Goal: Transaction & Acquisition: Purchase product/service

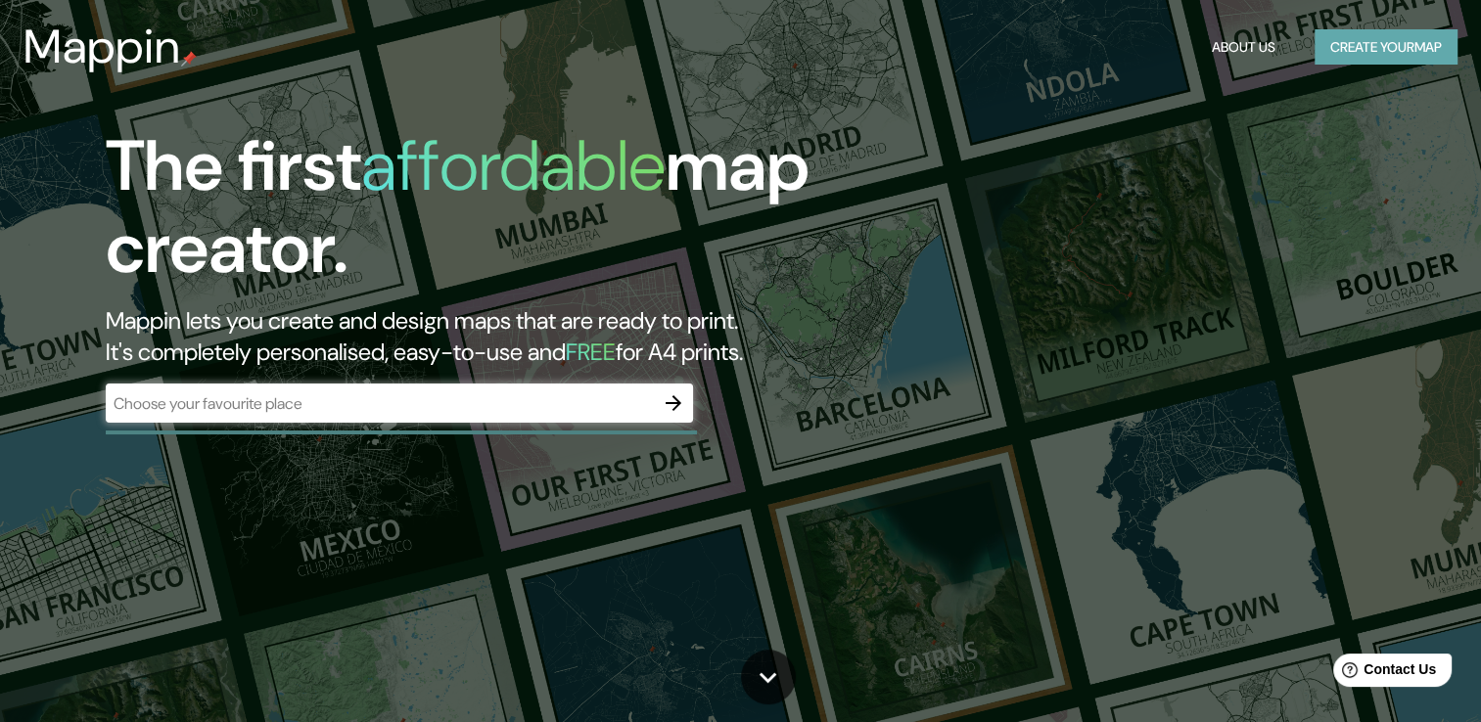
click at [1342, 49] on button "Create your map" at bounding box center [1385, 47] width 143 height 36
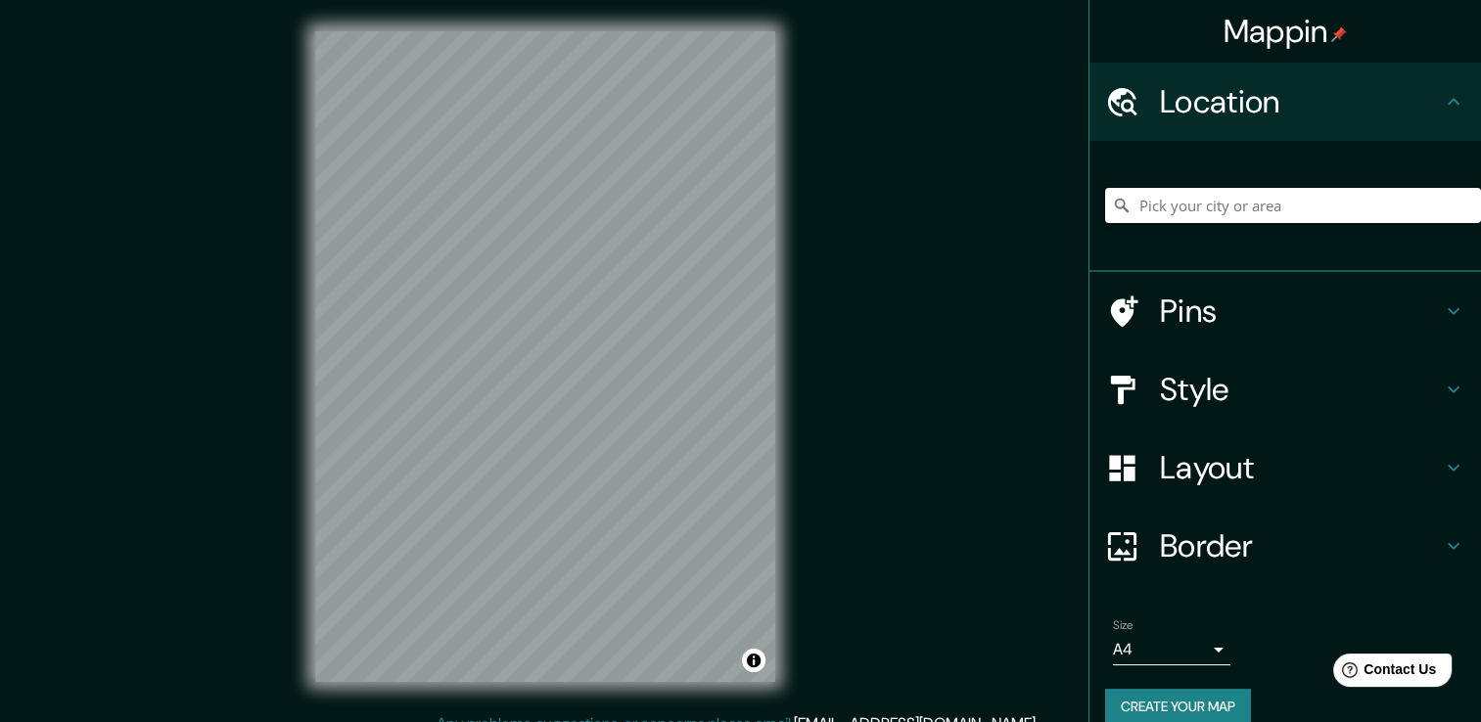
click at [1139, 216] on input "Pick your city or area" at bounding box center [1293, 205] width 376 height 35
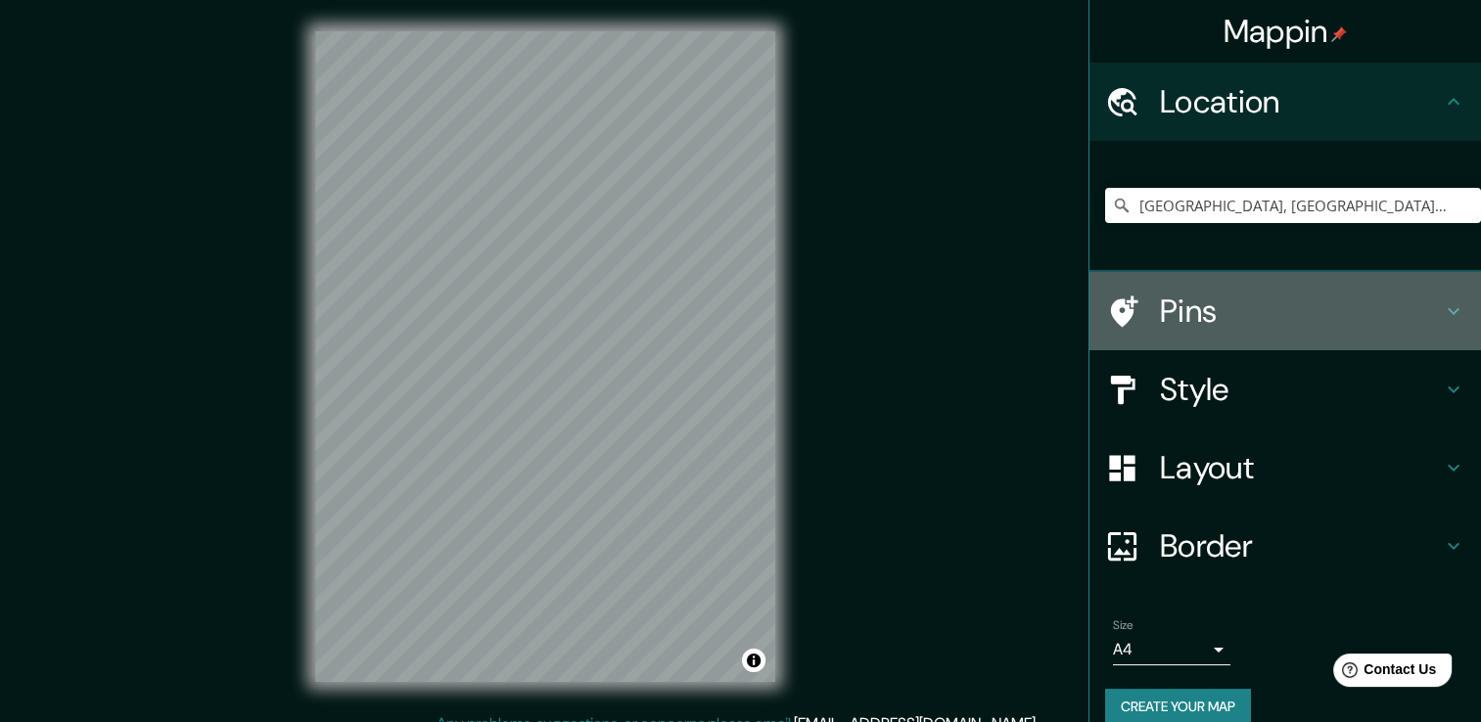
click at [1135, 284] on div "Pins" at bounding box center [1284, 311] width 391 height 78
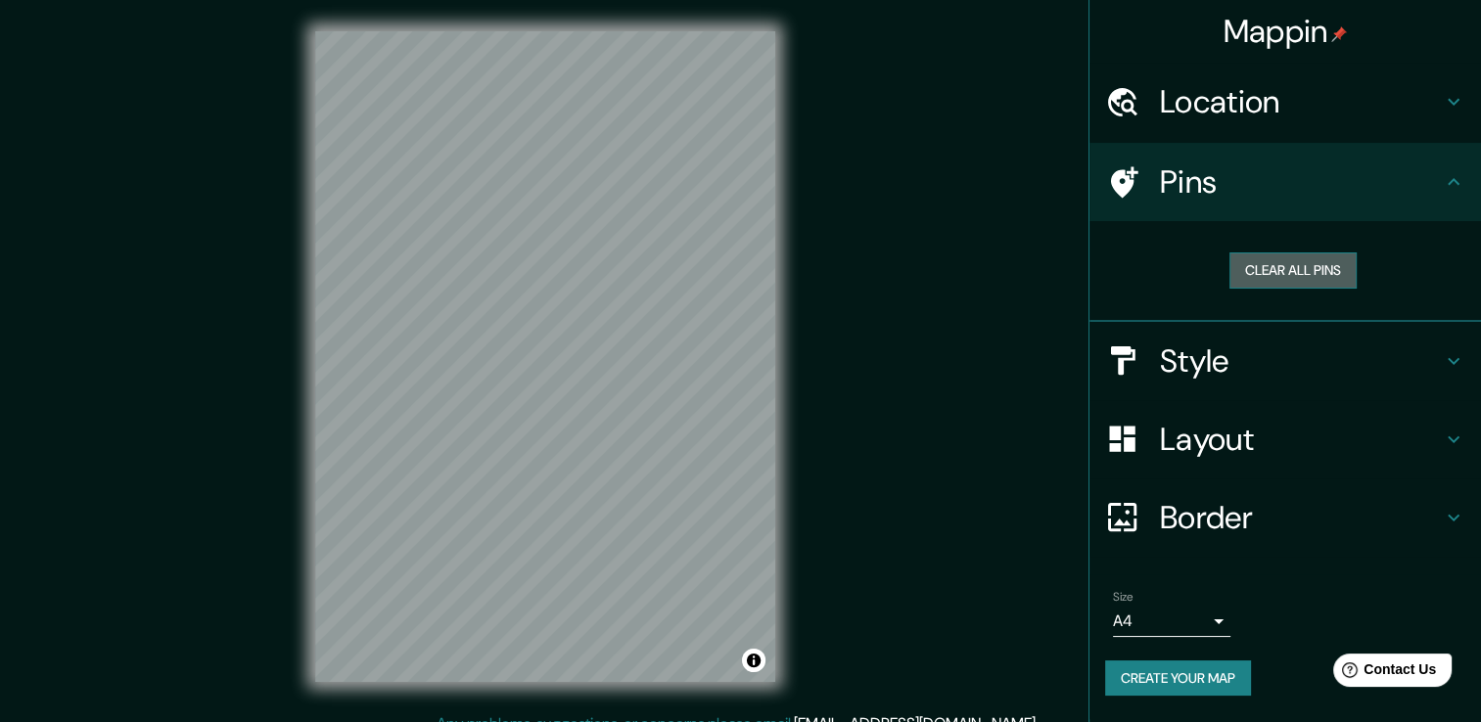
click at [1279, 274] on button "Clear all pins" at bounding box center [1292, 271] width 127 height 36
click at [428, 721] on html "Mappin Location [GEOGRAPHIC_DATA], [GEOGRAPHIC_DATA], [GEOGRAPHIC_DATA] Pins Cl…" at bounding box center [740, 361] width 1481 height 722
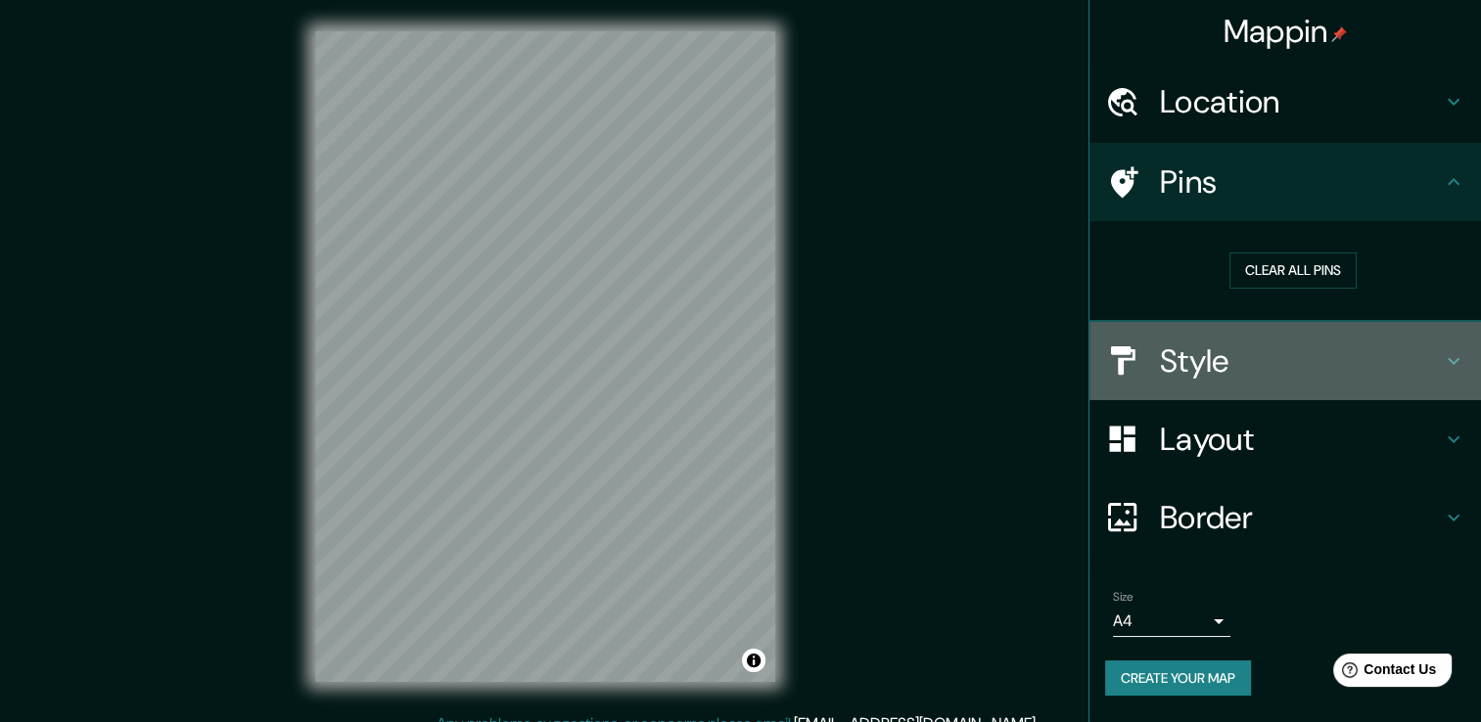
click at [1181, 375] on h4 "Style" at bounding box center [1301, 361] width 282 height 39
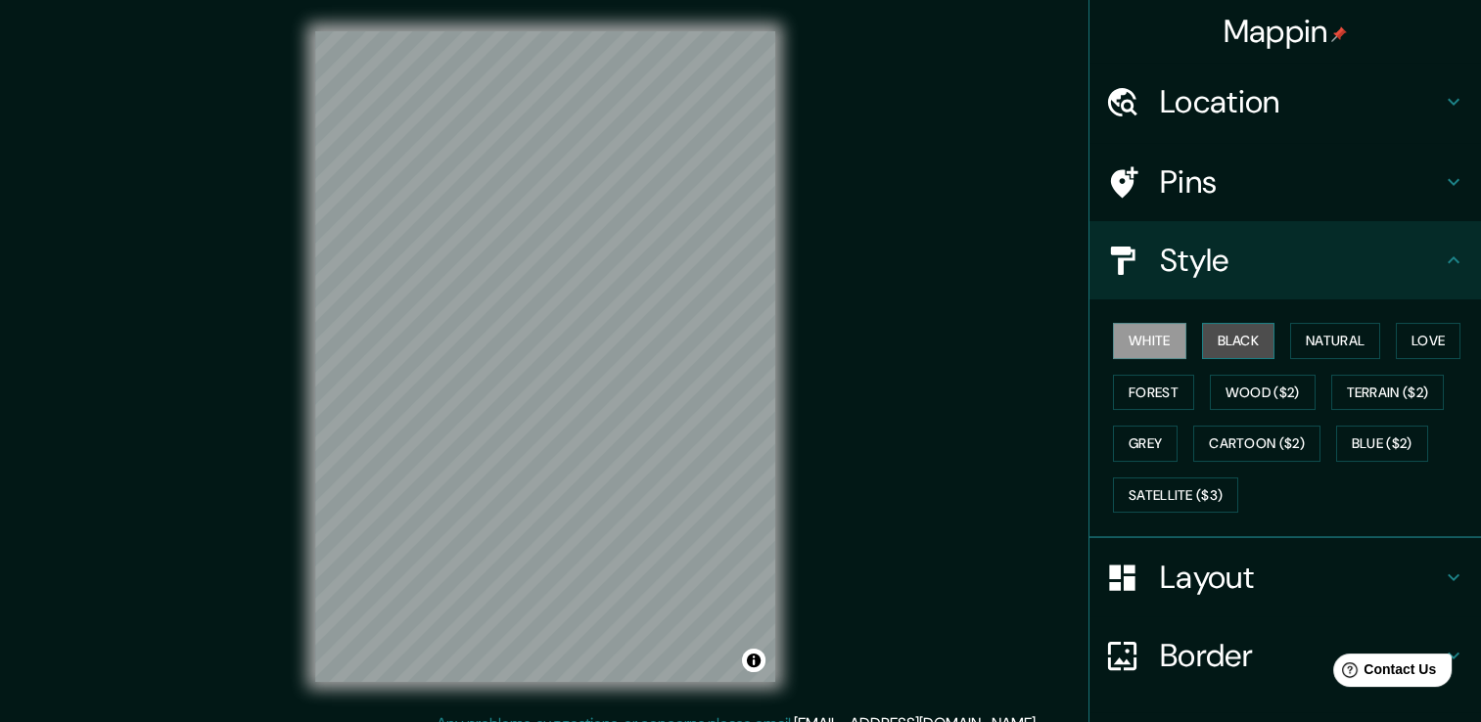
click at [1214, 332] on button "Black" at bounding box center [1238, 341] width 73 height 36
click at [1172, 151] on div "Pins" at bounding box center [1284, 182] width 391 height 78
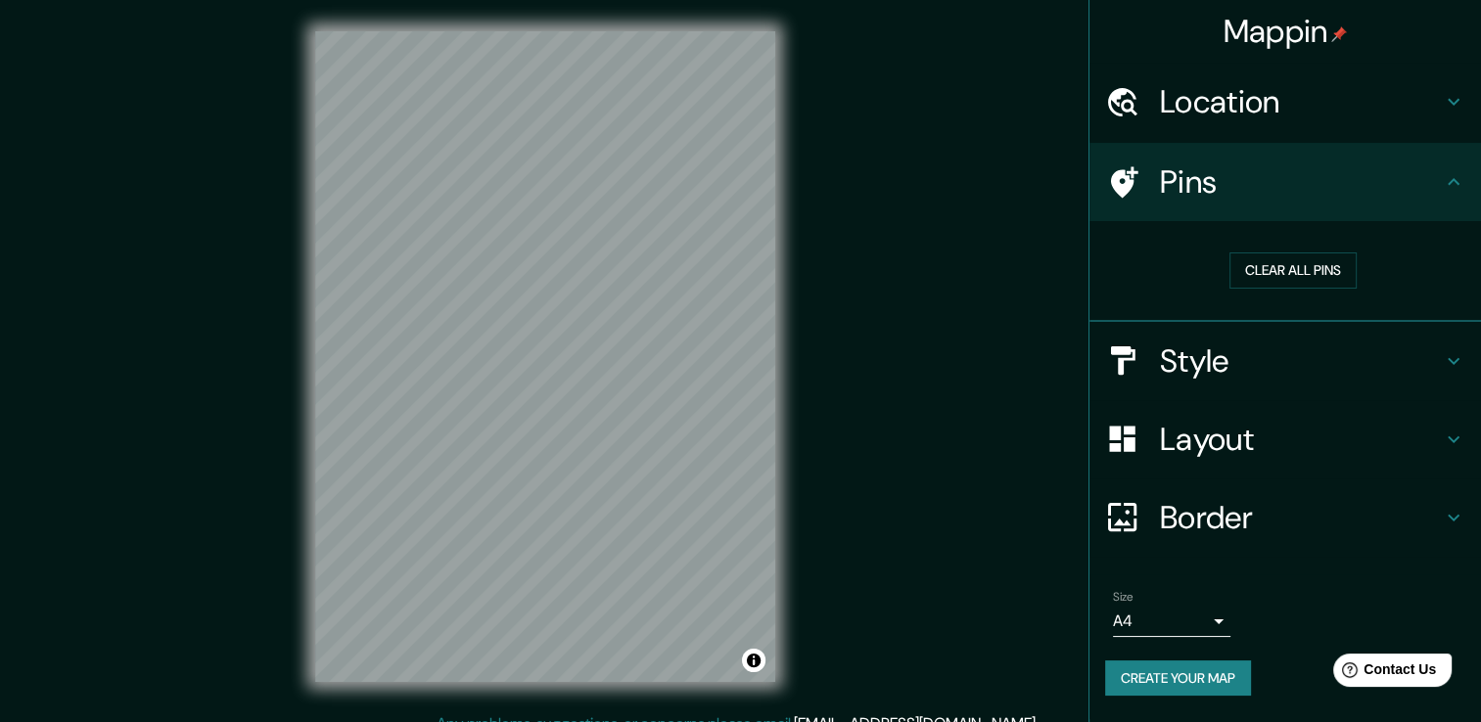
click at [1172, 91] on h4 "Location" at bounding box center [1301, 101] width 282 height 39
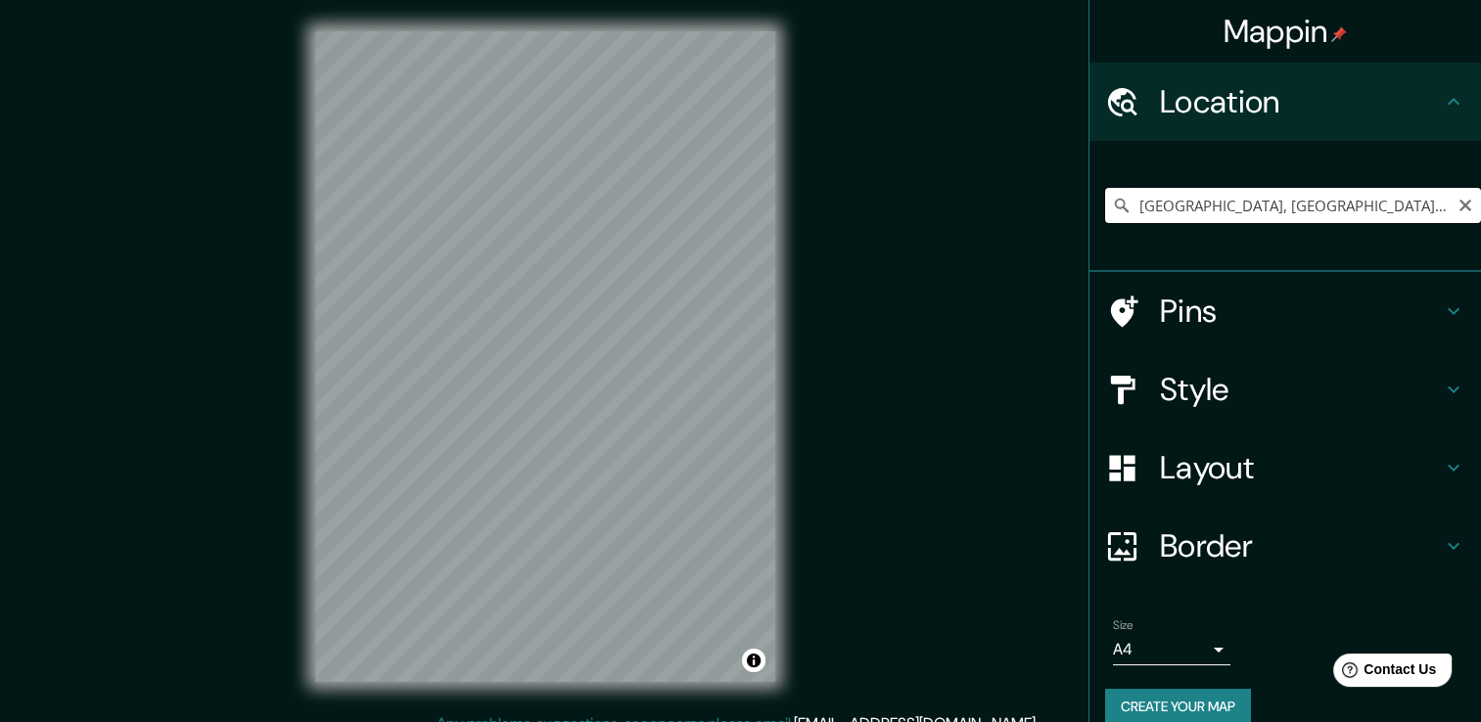
click at [1359, 194] on input "[GEOGRAPHIC_DATA], [GEOGRAPHIC_DATA], [GEOGRAPHIC_DATA]" at bounding box center [1293, 205] width 376 height 35
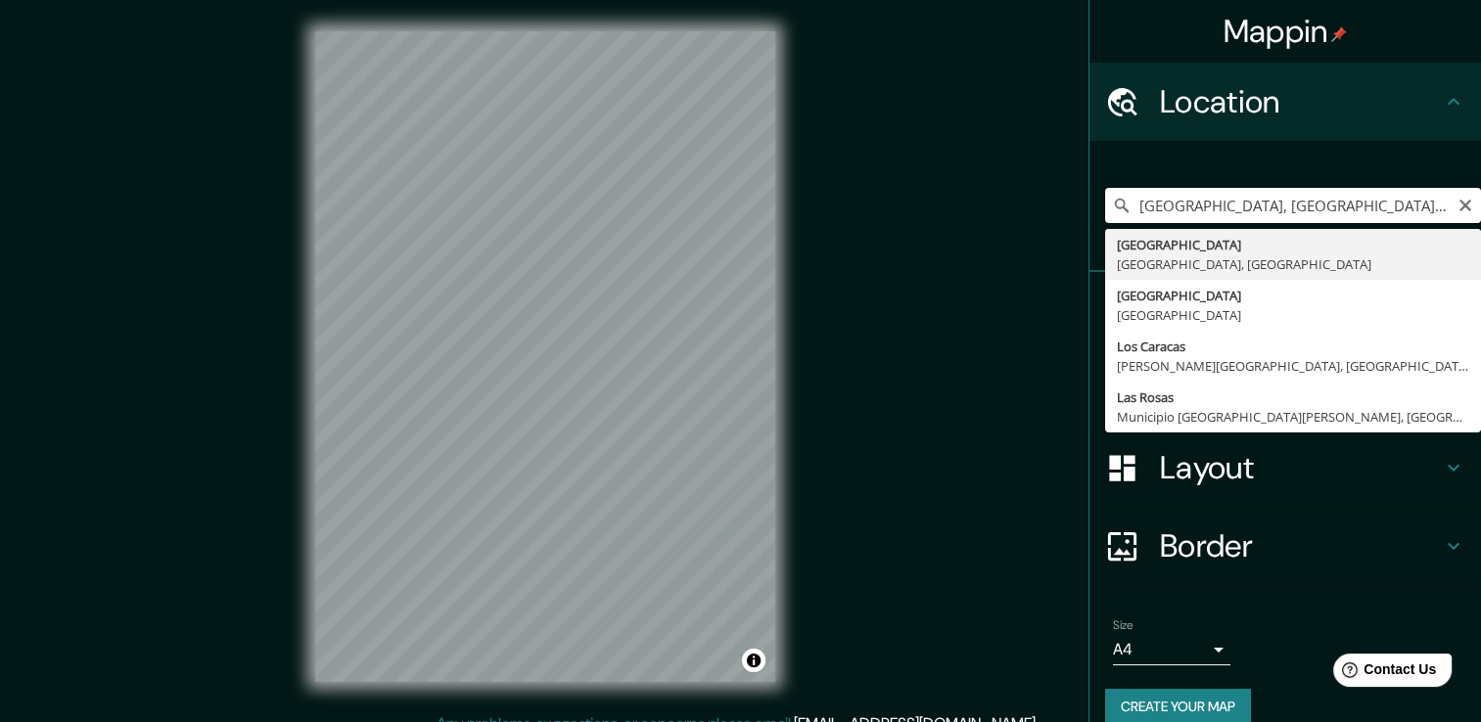
drag, startPoint x: 1362, startPoint y: 209, endPoint x: 1292, endPoint y: 200, distance: 71.1
click at [1292, 200] on input "[GEOGRAPHIC_DATA], [GEOGRAPHIC_DATA], [GEOGRAPHIC_DATA] [GEOGRAPHIC_DATA]" at bounding box center [1293, 205] width 376 height 35
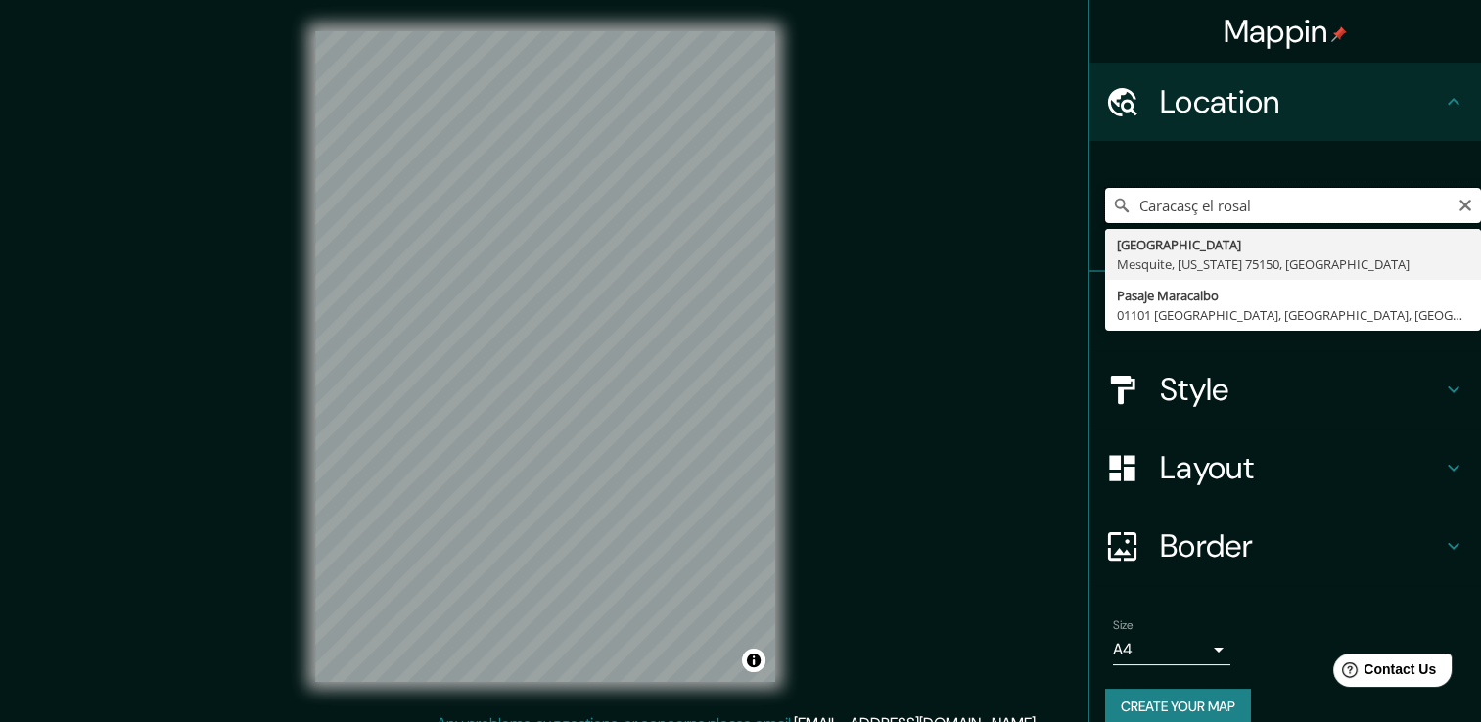
drag, startPoint x: 1233, startPoint y: 206, endPoint x: 1127, endPoint y: 189, distance: 107.0
click at [1127, 189] on input "Caracasç el rosal" at bounding box center [1293, 205] width 376 height 35
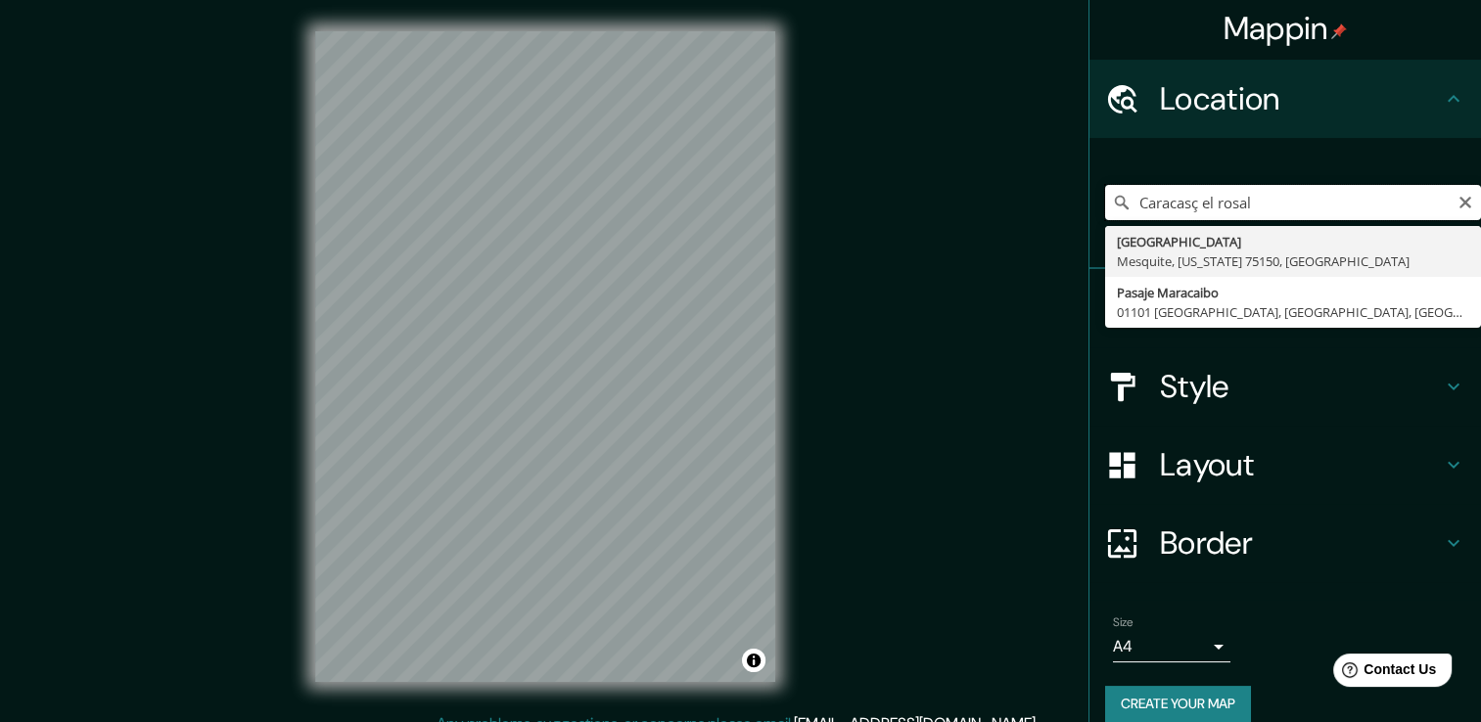
type input "l"
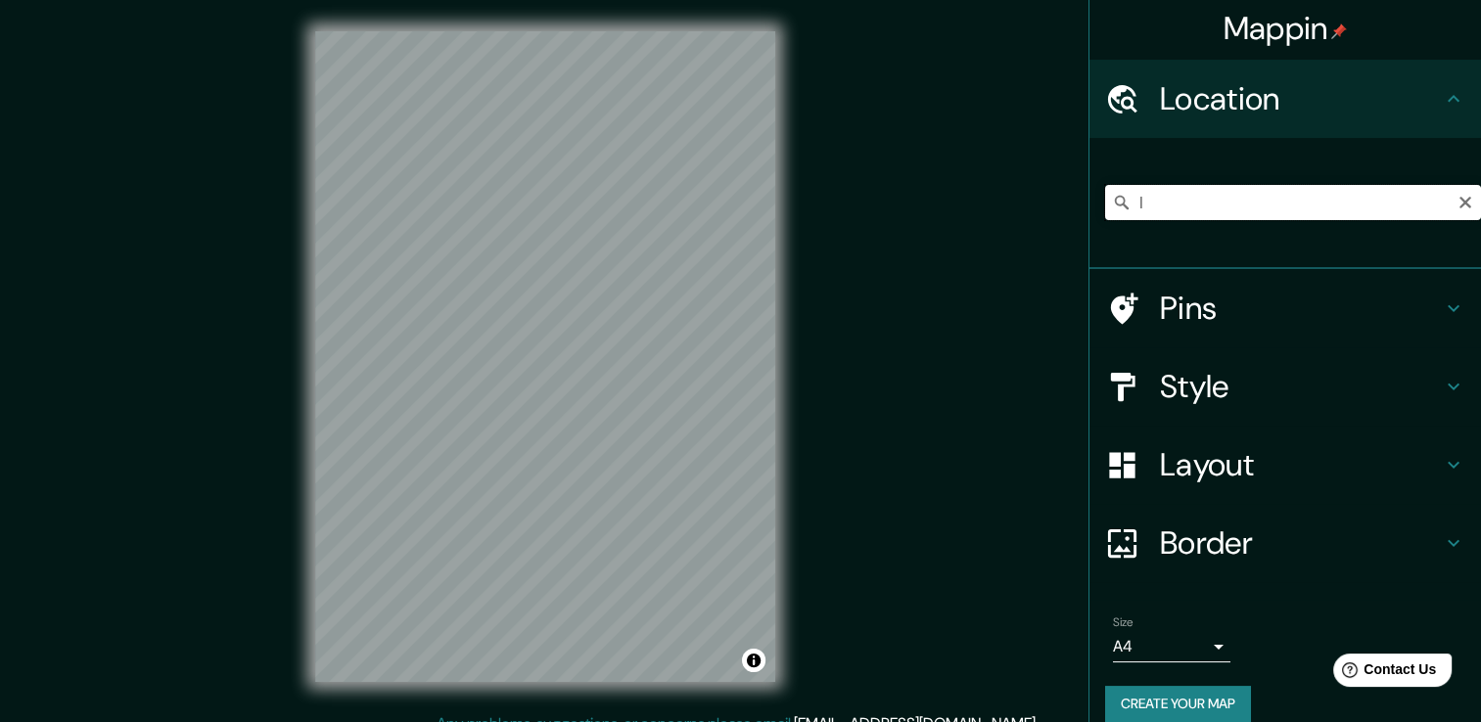
click at [1128, 202] on input "l" at bounding box center [1293, 202] width 376 height 35
type input "[GEOGRAPHIC_DATA], [GEOGRAPHIC_DATA], [GEOGRAPHIC_DATA], [GEOGRAPHIC_DATA]"
click at [1459, 203] on icon "Clear" at bounding box center [1465, 203] width 12 height 12
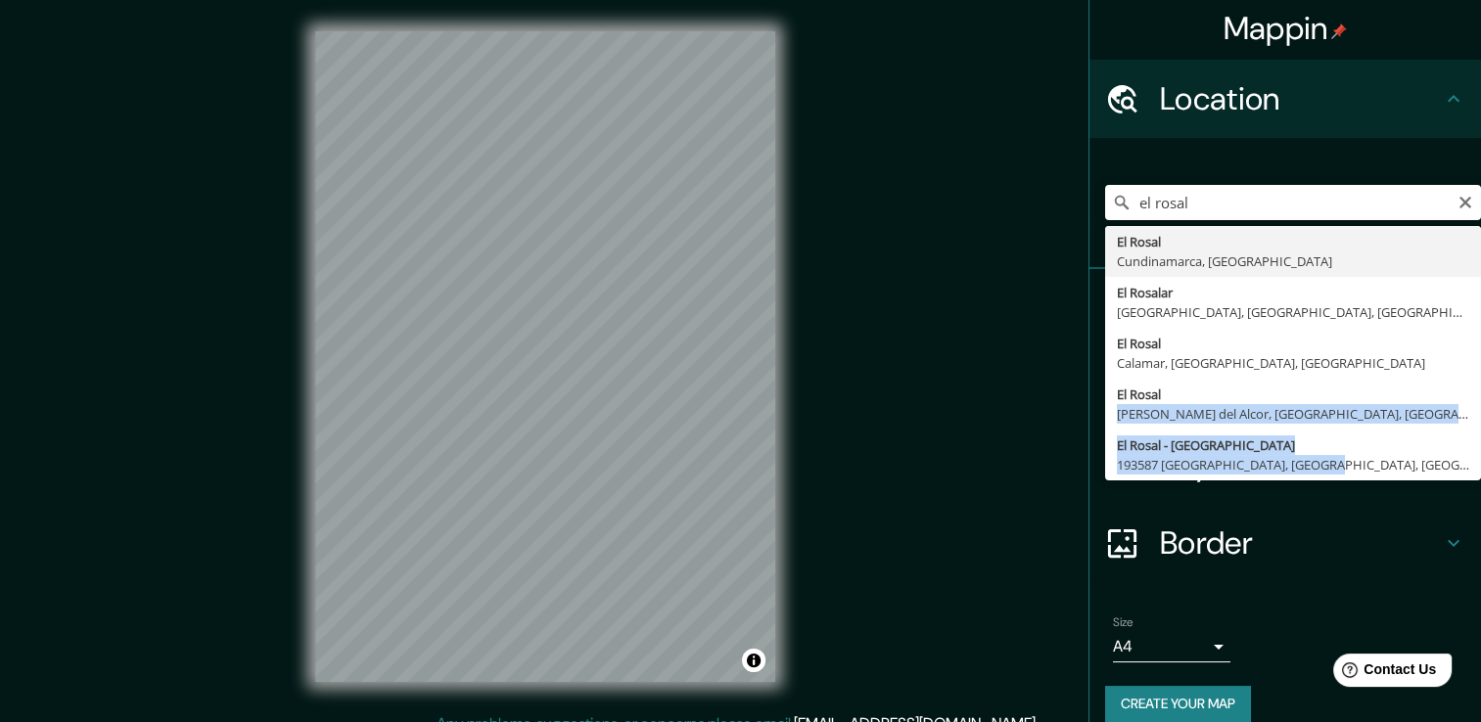
drag, startPoint x: 1424, startPoint y: 390, endPoint x: 1366, endPoint y: 460, distance: 90.3
type input "El Rosal - [GEOGRAPHIC_DATA], 193587 [GEOGRAPHIC_DATA], [GEOGRAPHIC_DATA], [GEO…"
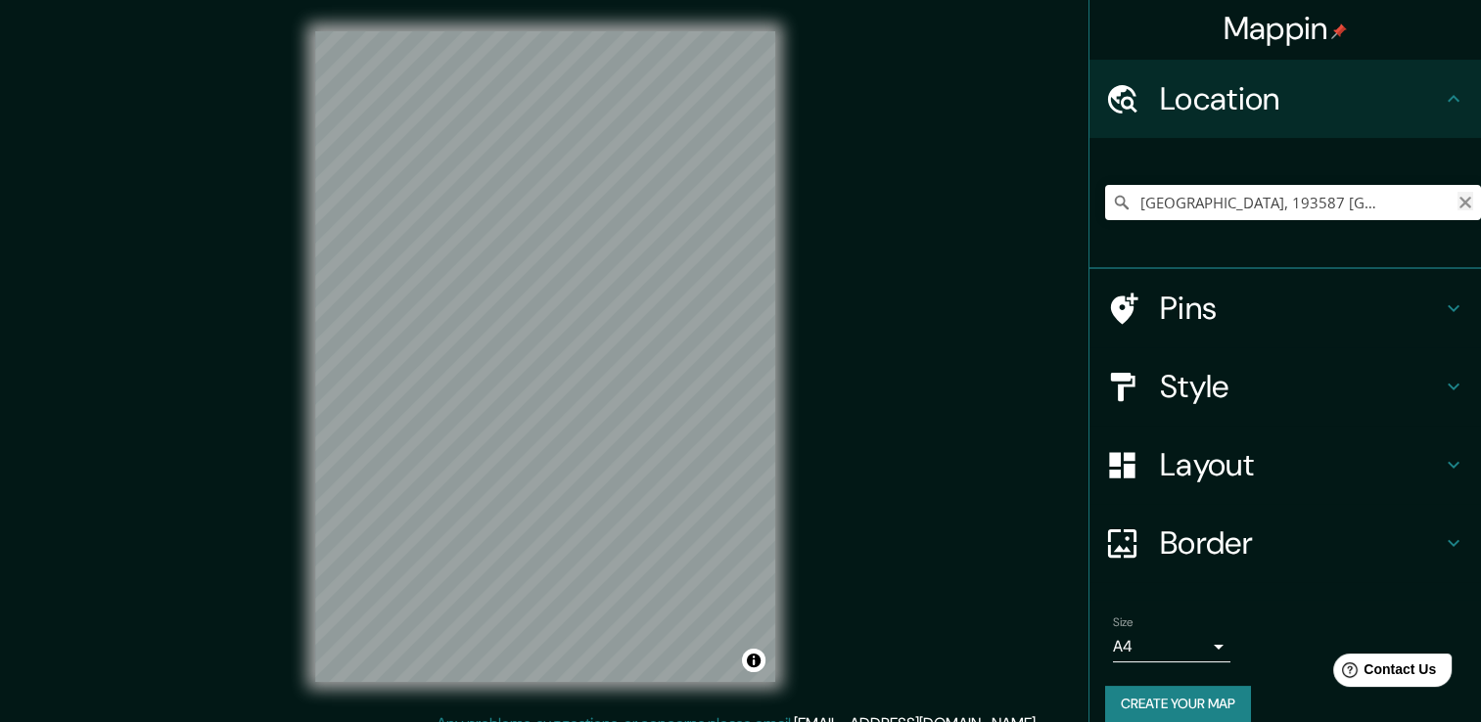
scroll to position [0, 0]
click at [1459, 202] on icon "Clear" at bounding box center [1465, 203] width 12 height 12
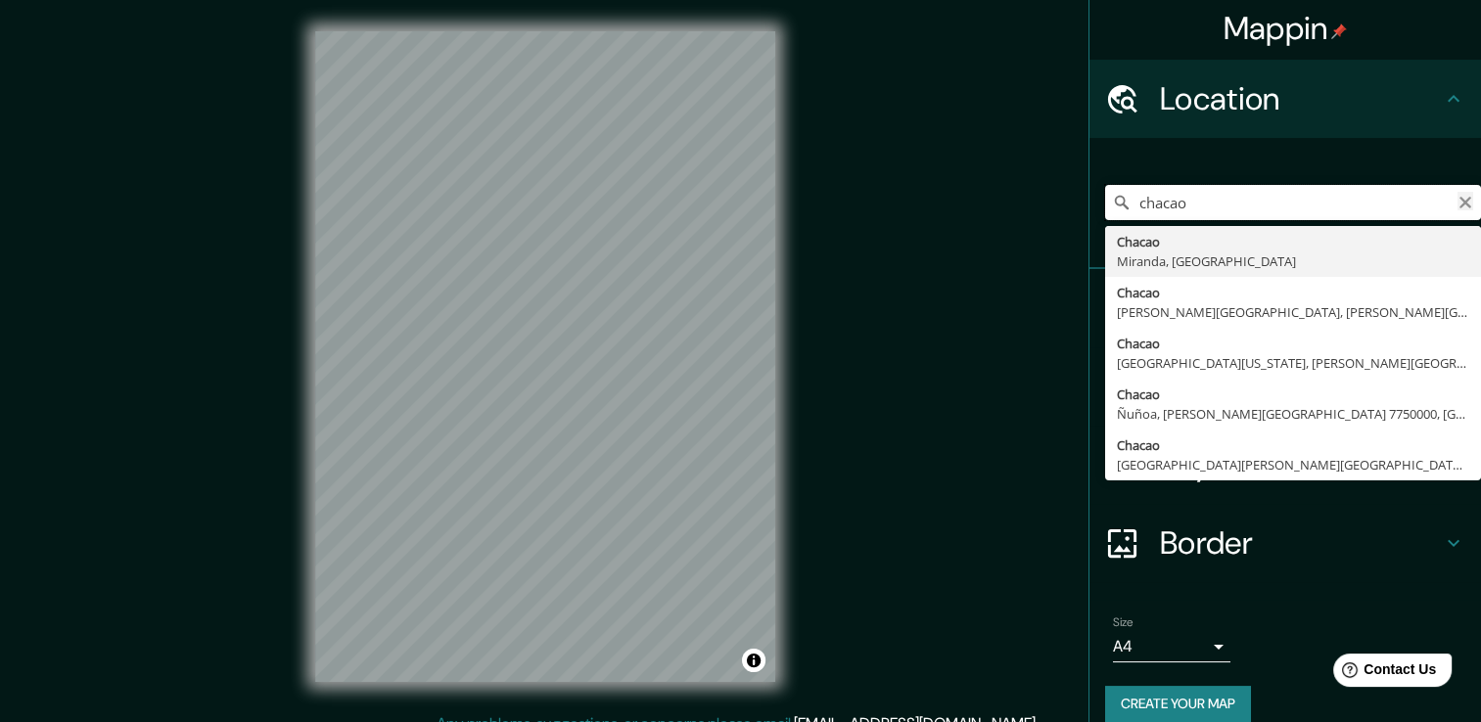
type input "chacao"
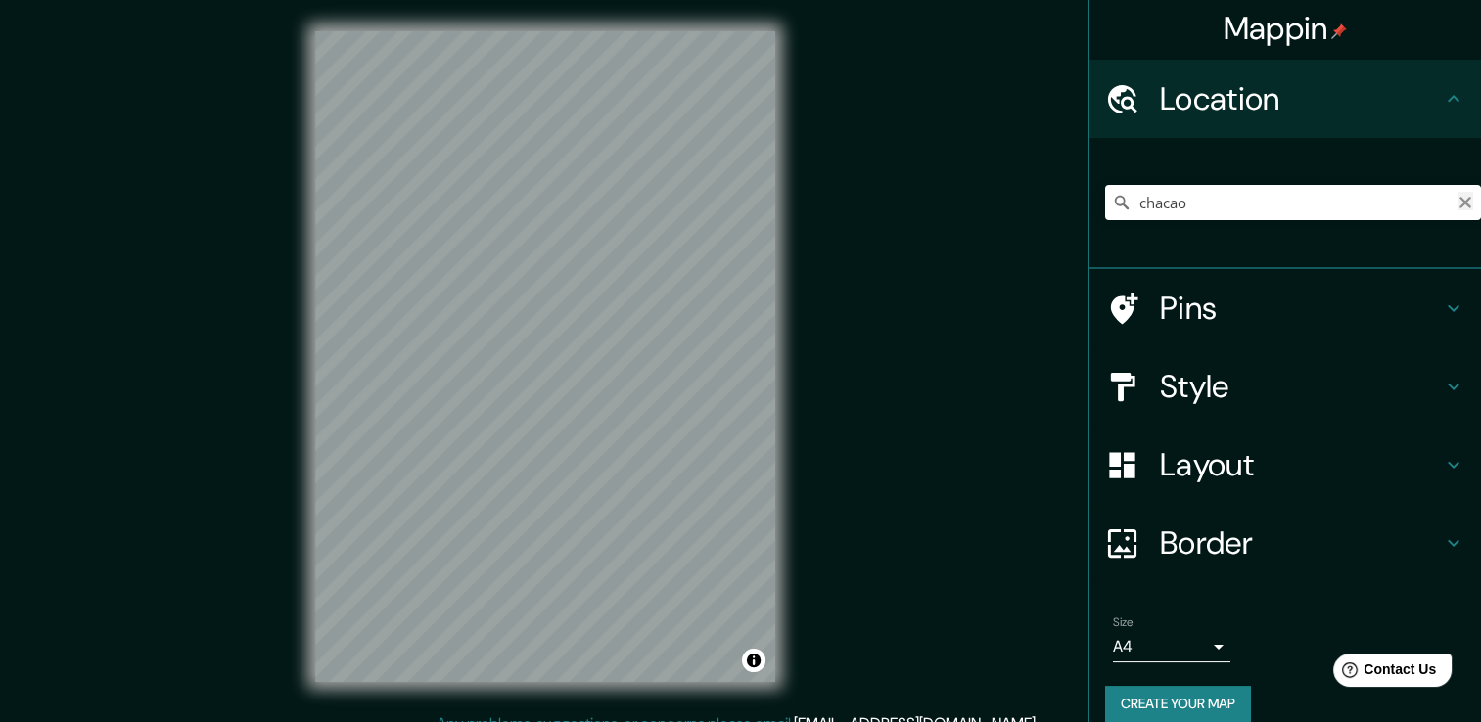
click at [1457, 200] on icon "Clear" at bounding box center [1465, 203] width 16 height 16
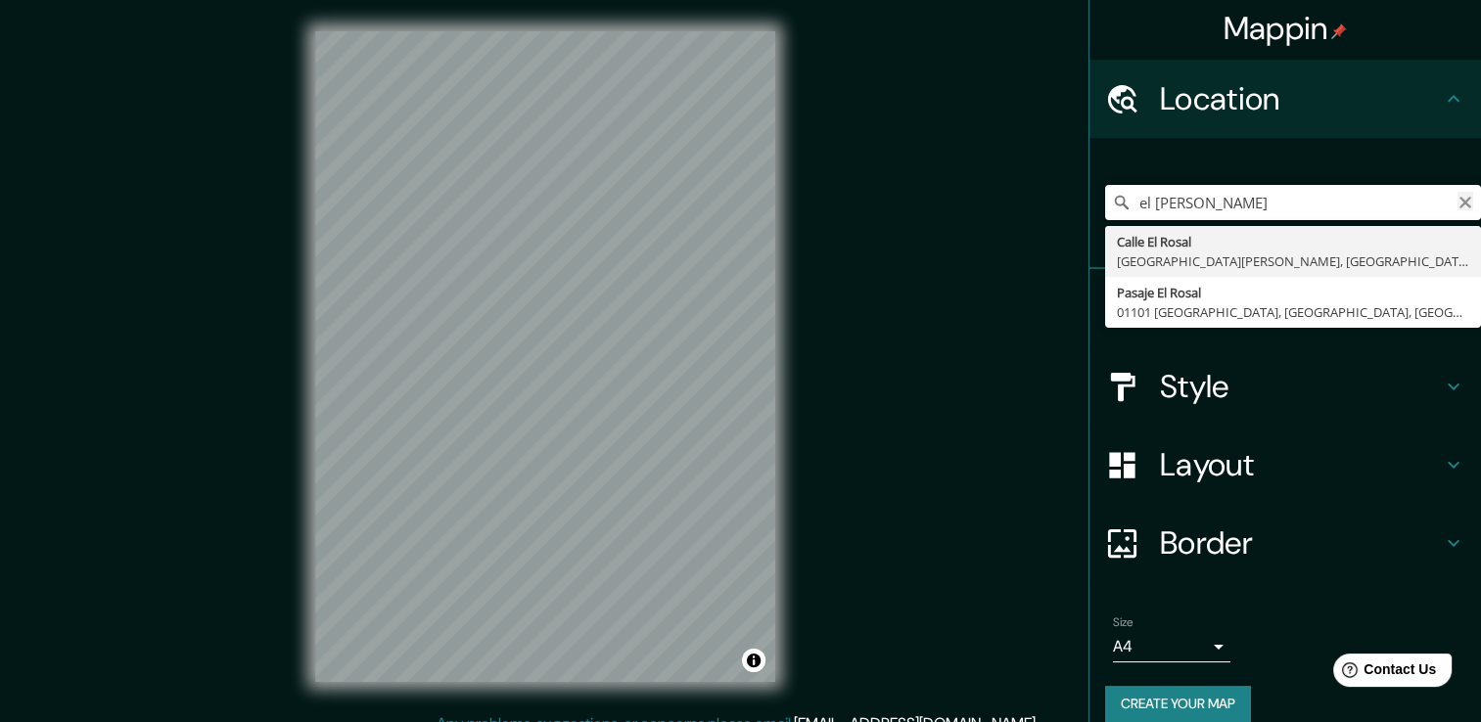
type input "el [PERSON_NAME]"
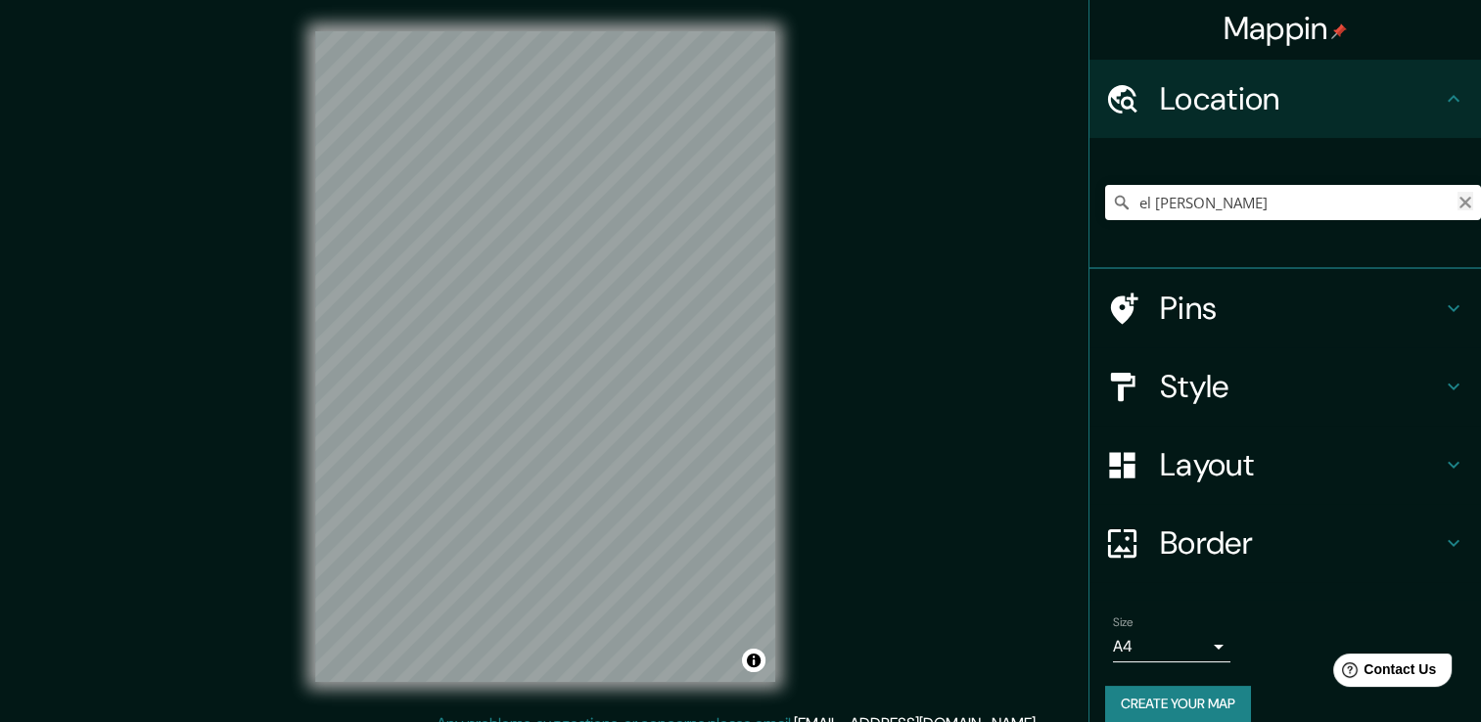
click at [1457, 203] on icon "Clear" at bounding box center [1465, 203] width 16 height 16
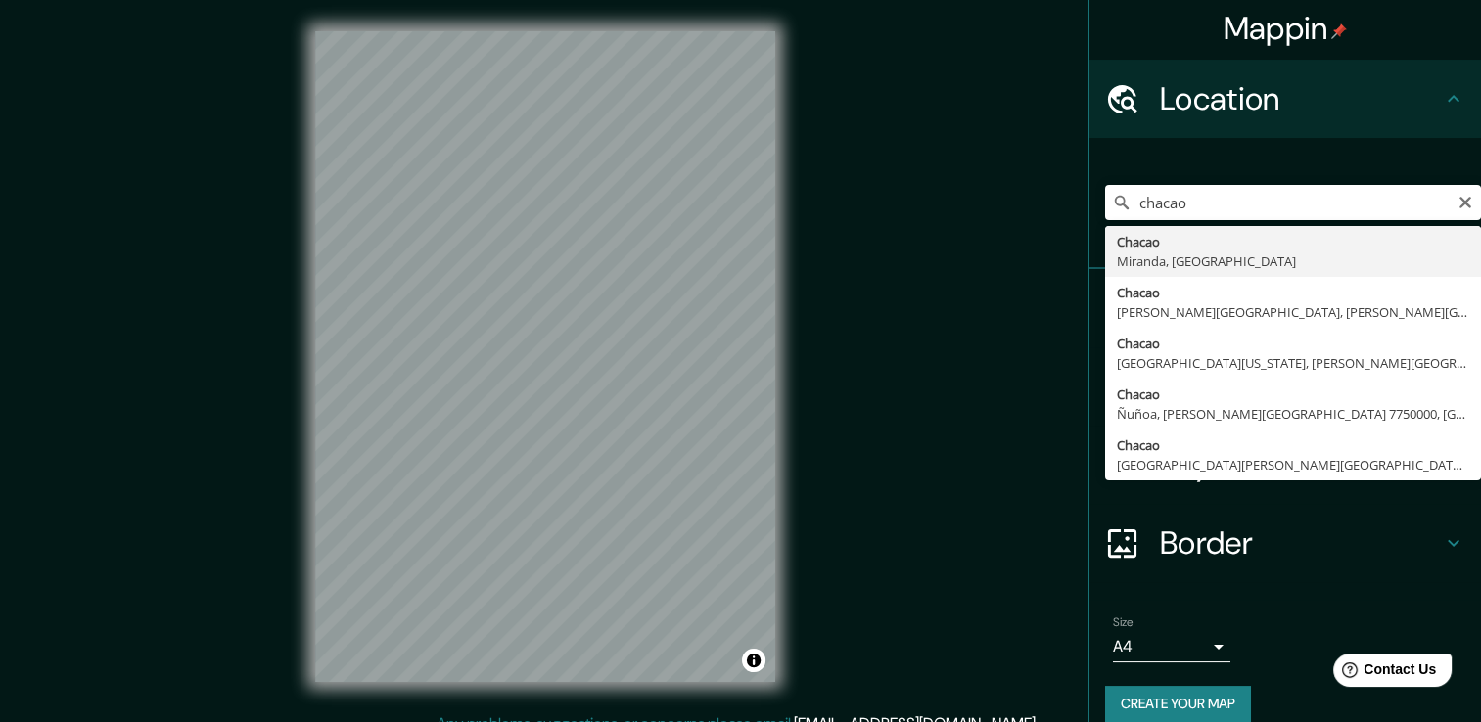
type input "Chacao, [GEOGRAPHIC_DATA], [GEOGRAPHIC_DATA]"
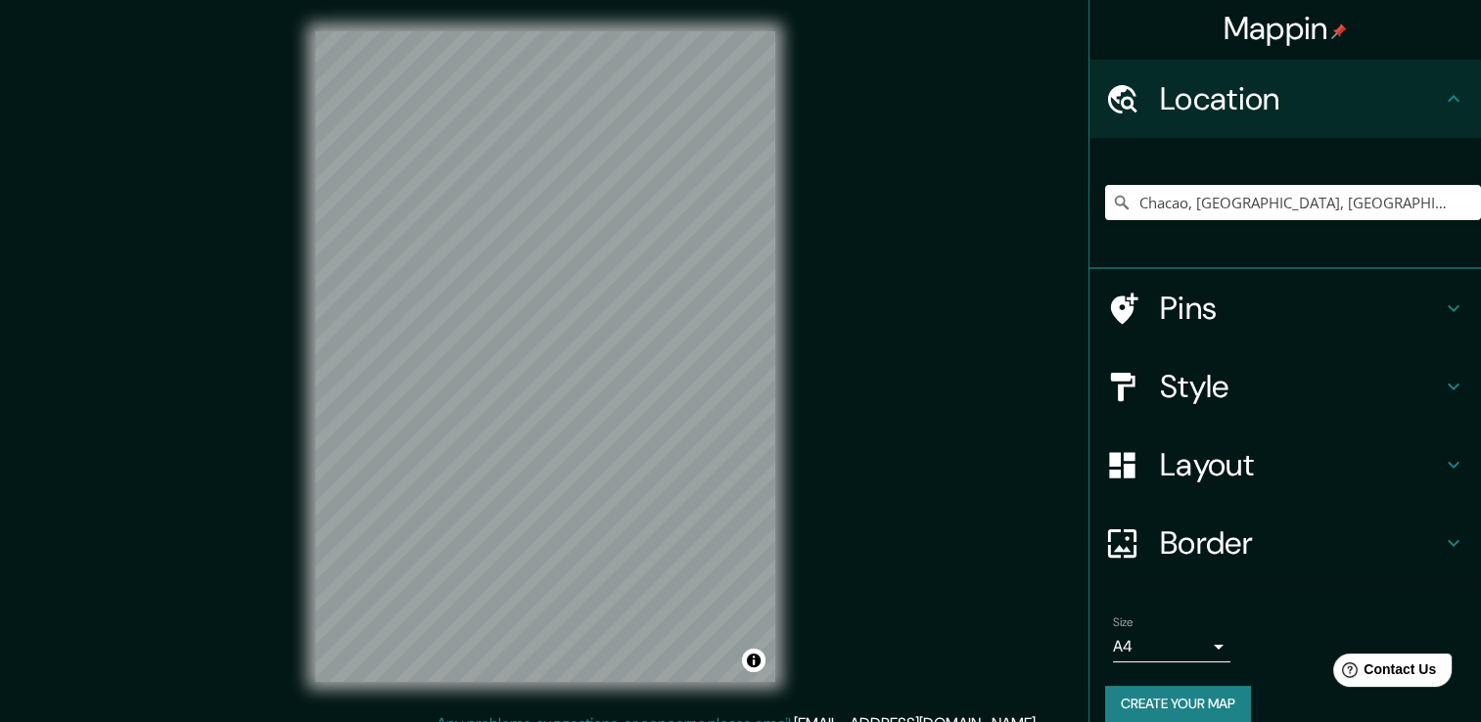
click at [237, 0] on html "Mappin Location [GEOGRAPHIC_DATA], [GEOGRAPHIC_DATA], [GEOGRAPHIC_DATA] Pins St…" at bounding box center [740, 361] width 1481 height 722
